Goal: Task Accomplishment & Management: Manage account settings

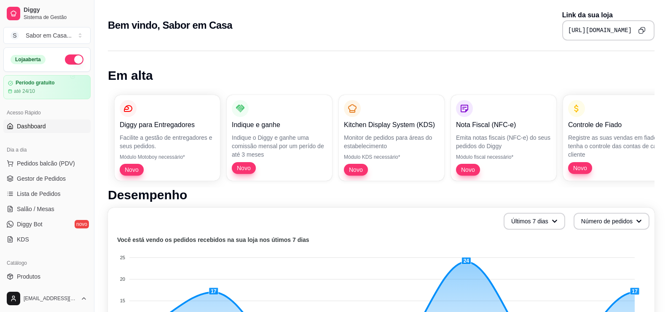
click at [640, 30] on icon "Copy to clipboard" at bounding box center [641, 30] width 7 height 7
drag, startPoint x: 487, startPoint y: 28, endPoint x: 668, endPoint y: 36, distance: 181.1
click at [668, 36] on div "Bem vindo, Sabor em Casa Link da sua loja [URL][DOMAIN_NAME]" at bounding box center [381, 23] width 574 height 46
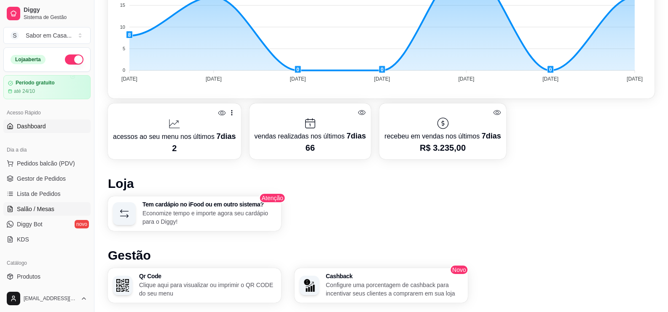
click at [21, 207] on span "Salão / Mesas" at bounding box center [36, 209] width 38 height 8
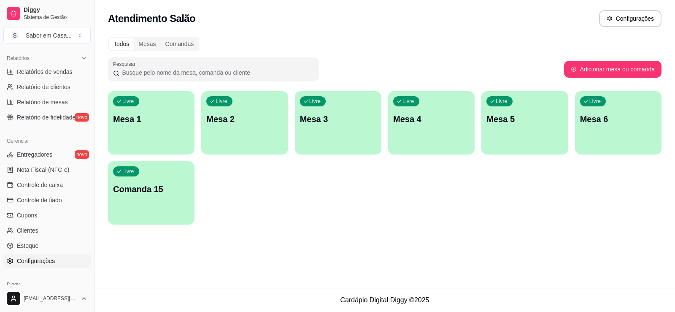
scroll to position [295, 0]
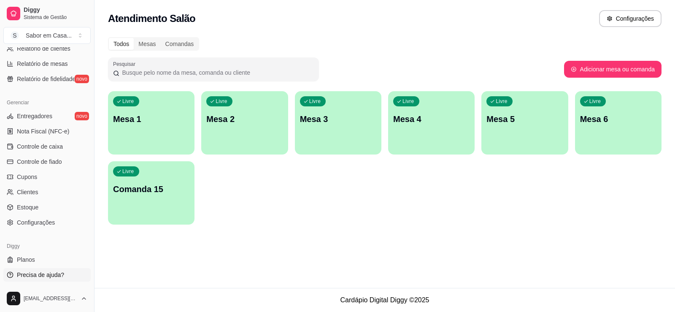
click at [44, 272] on span "Precisa de ajuda?" at bounding box center [40, 274] width 47 height 8
click at [46, 225] on span "Configurações" at bounding box center [36, 222] width 38 height 8
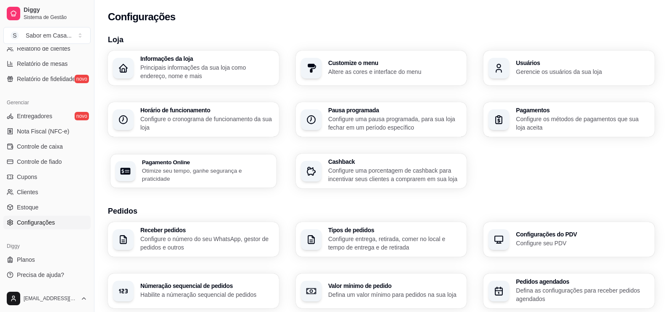
click at [225, 174] on p "Otimize seu tempo, ganhe segurança e praticidade" at bounding box center [206, 174] width 129 height 16
select select "4.98"
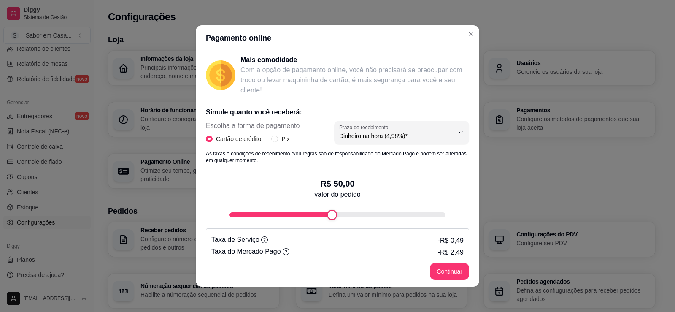
scroll to position [127, 0]
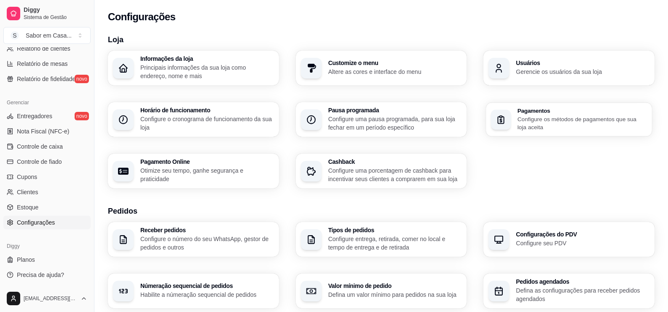
click at [544, 118] on p "Configure os métodos de pagamentos que sua loja aceita" at bounding box center [582, 123] width 129 height 16
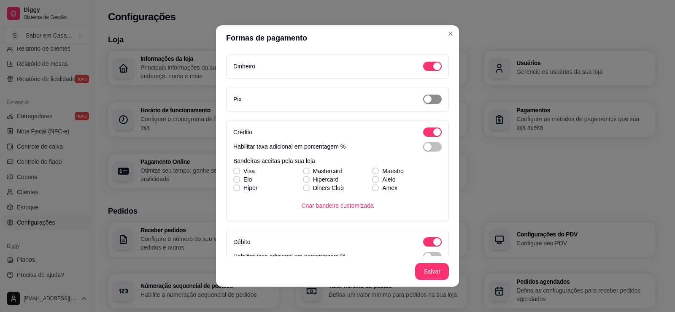
click at [423, 98] on span "button" at bounding box center [432, 98] width 19 height 9
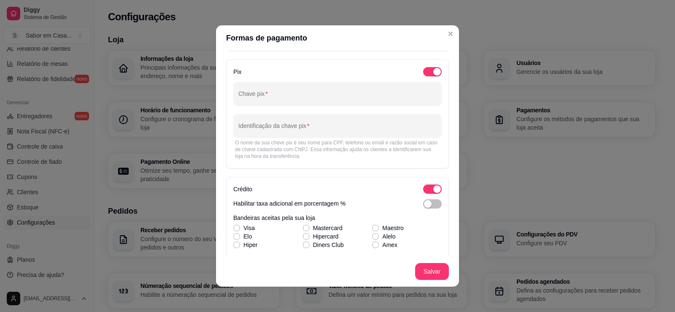
scroll to position [42, 0]
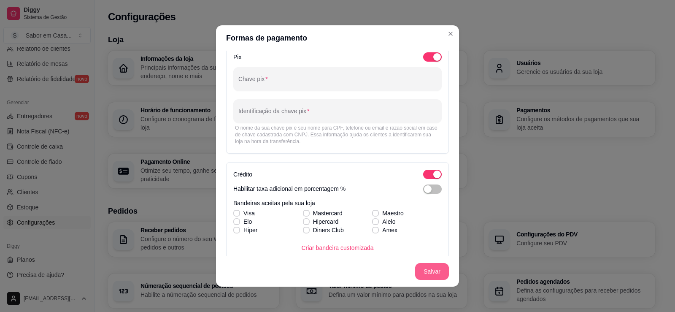
click at [432, 269] on button "Salvar" at bounding box center [432, 271] width 34 height 17
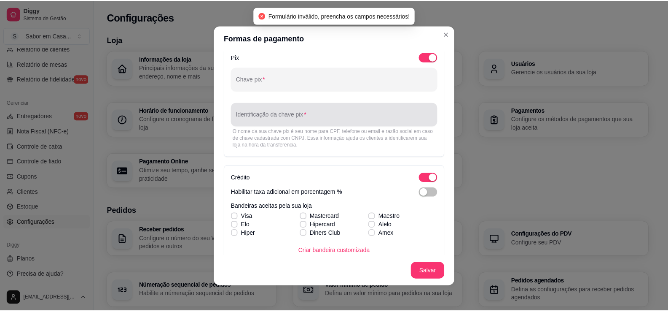
scroll to position [0, 0]
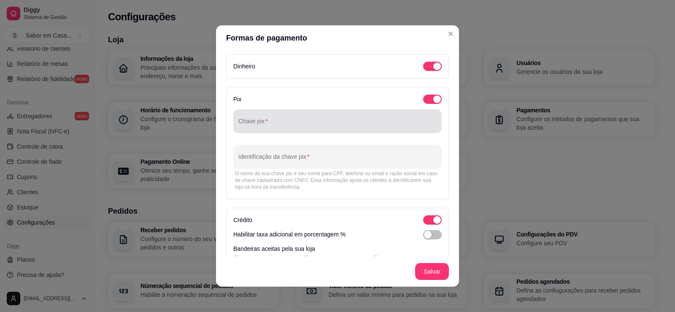
click at [283, 116] on div at bounding box center [337, 121] width 198 height 17
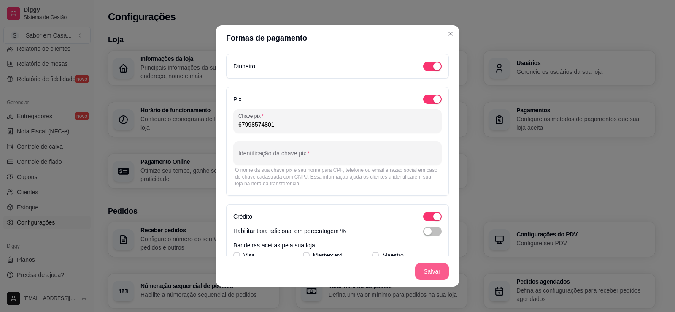
type input "67998574801"
click at [434, 273] on button "Salvar" at bounding box center [432, 271] width 34 height 17
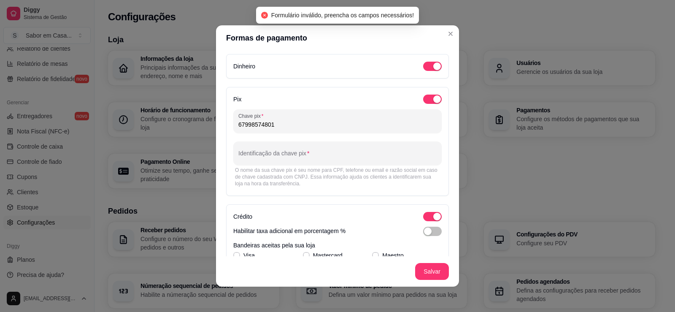
click at [342, 174] on div "O nome da sua chave pix é seu nome para CPF, telefone ou email e razão social e…" at bounding box center [337, 177] width 205 height 20
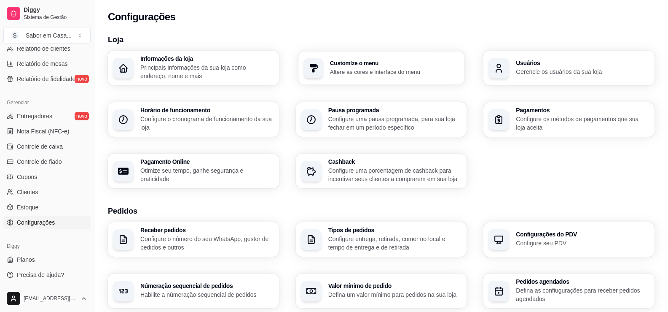
click at [383, 66] on div "Customize o menu Altere as cores e interface do menu" at bounding box center [394, 68] width 129 height 16
